Goal: Task Accomplishment & Management: Use online tool/utility

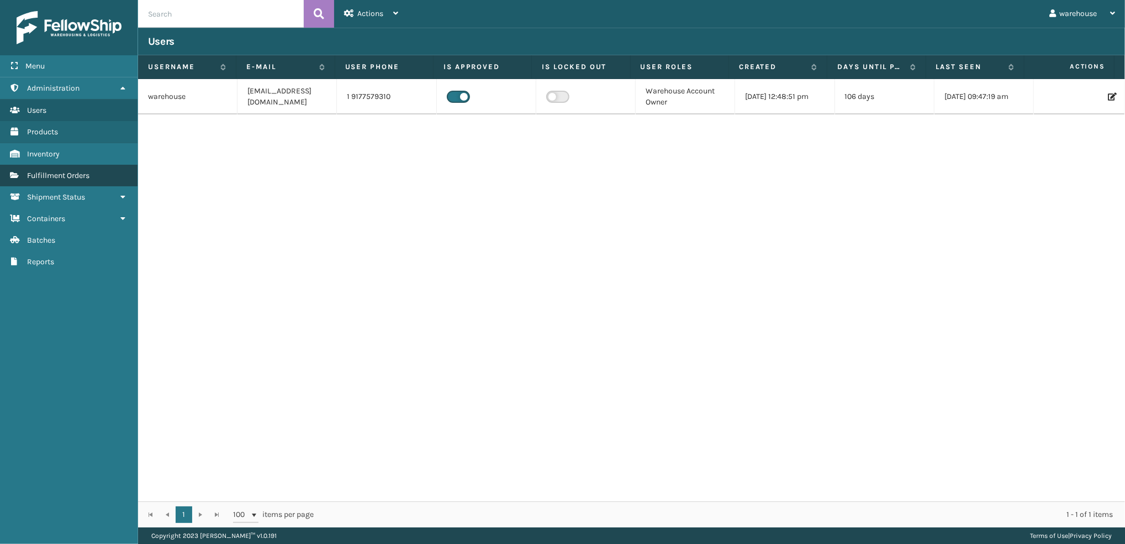
click at [60, 171] on span "Fulfillment Orders" at bounding box center [58, 175] width 62 height 9
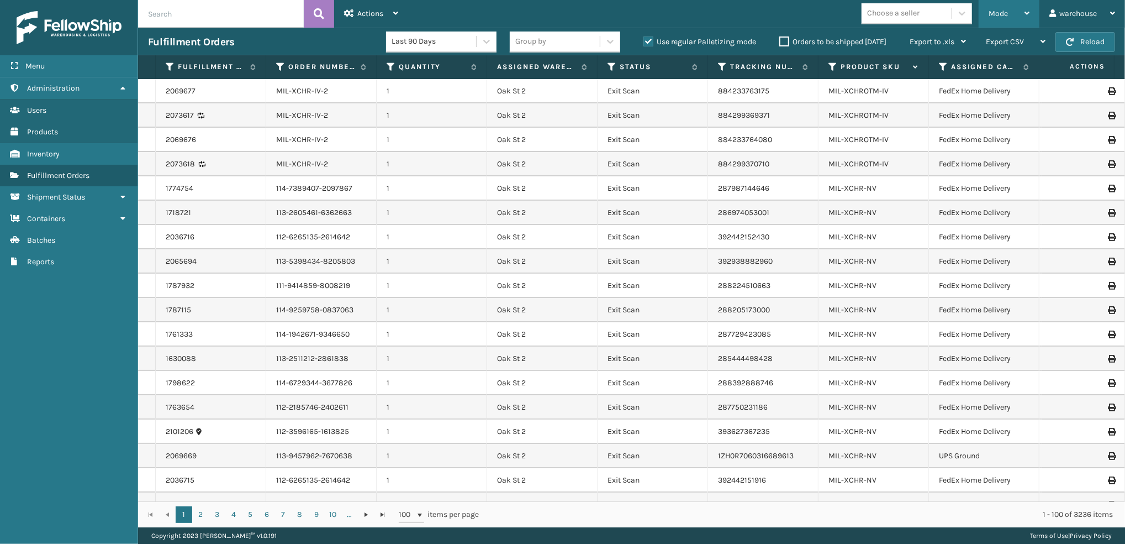
click at [1000, 9] on span "Mode" at bounding box center [998, 13] width 19 height 9
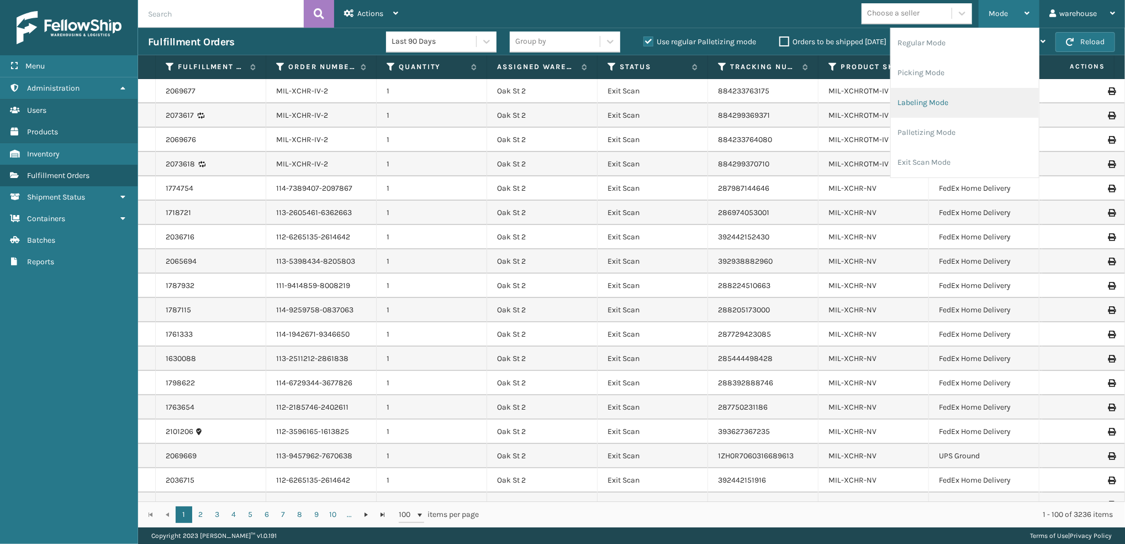
click at [988, 96] on li "Labeling Mode" at bounding box center [965, 103] width 148 height 30
